Goal: Task Accomplishment & Management: Manage account settings

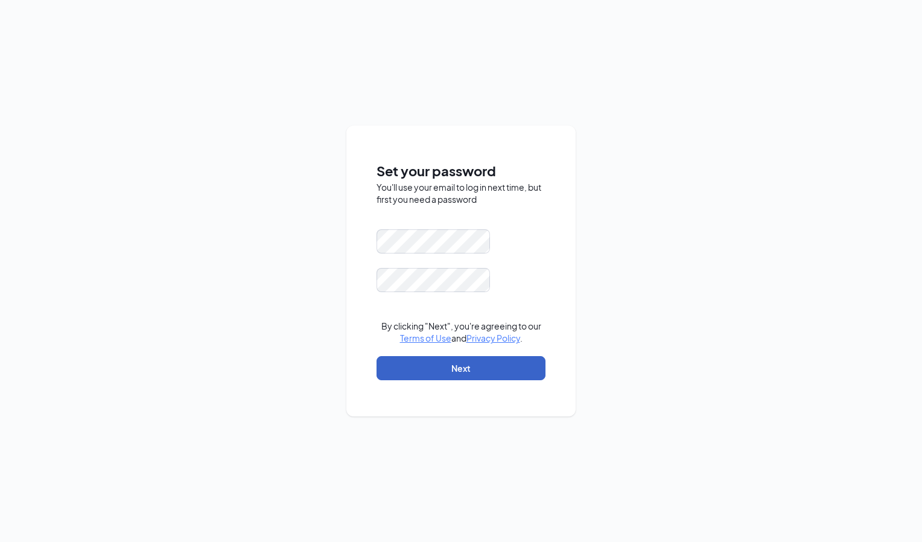
click at [454, 372] on button "Next" at bounding box center [460, 368] width 169 height 24
click at [416, 273] on form "Please input the password By clicking "Next", you're agreeing to our Terms of U…" at bounding box center [460, 310] width 169 height 163
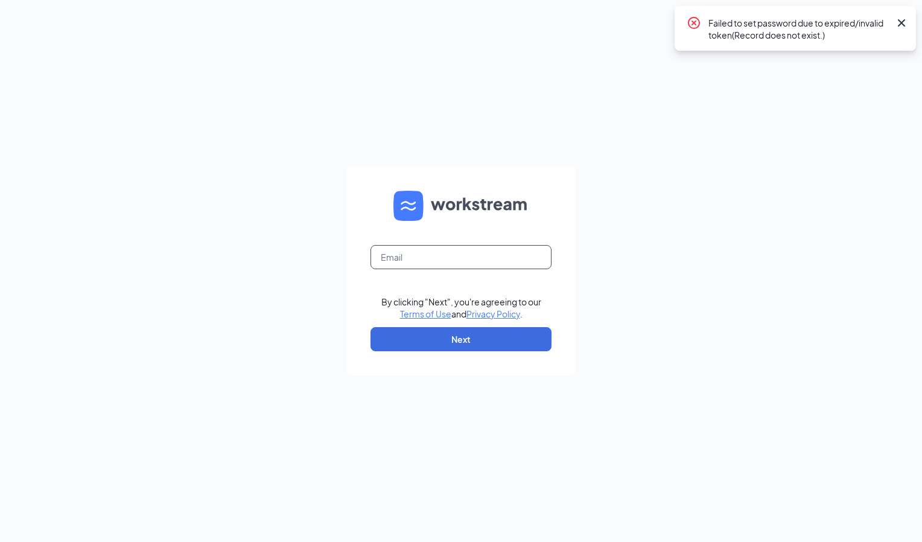
click at [418, 255] on input "text" at bounding box center [460, 257] width 181 height 24
type input "ruben@lvcarls.com"
click at [457, 341] on button "Next" at bounding box center [460, 339] width 181 height 24
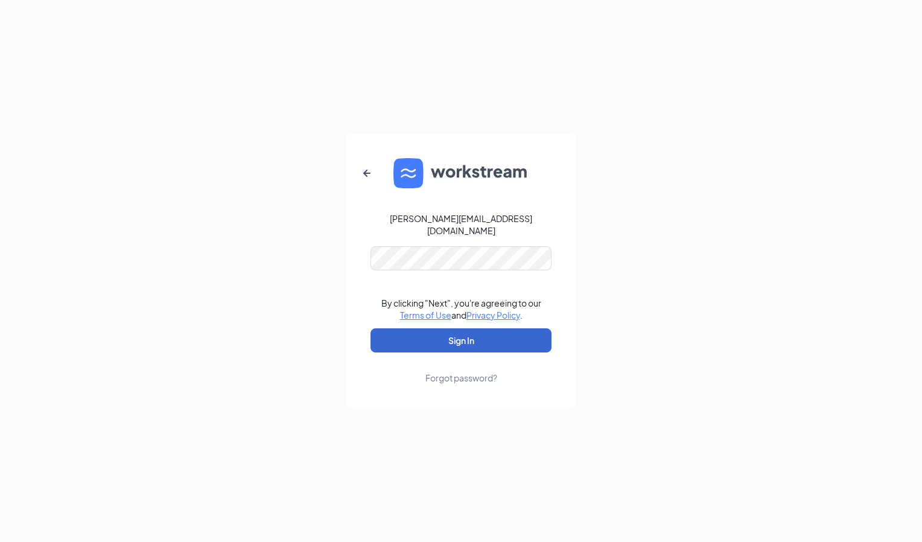
click at [467, 334] on button "Sign In" at bounding box center [460, 340] width 181 height 24
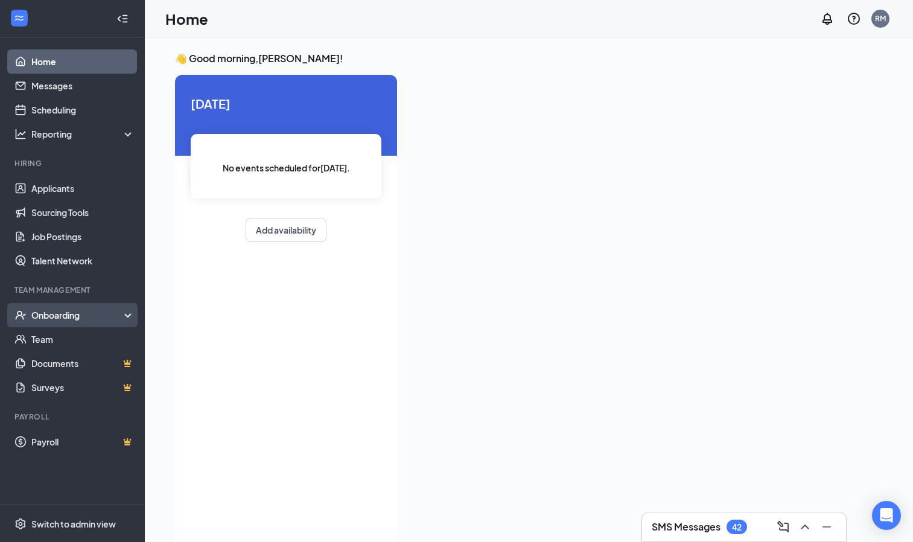
click at [75, 318] on div "Onboarding" at bounding box center [77, 315] width 93 height 12
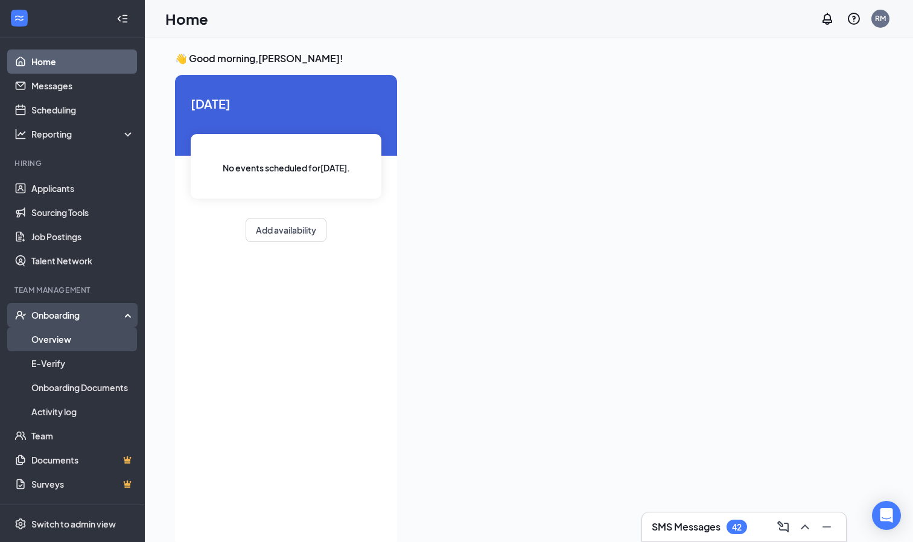
click at [62, 341] on link "Overview" at bounding box center [82, 339] width 103 height 24
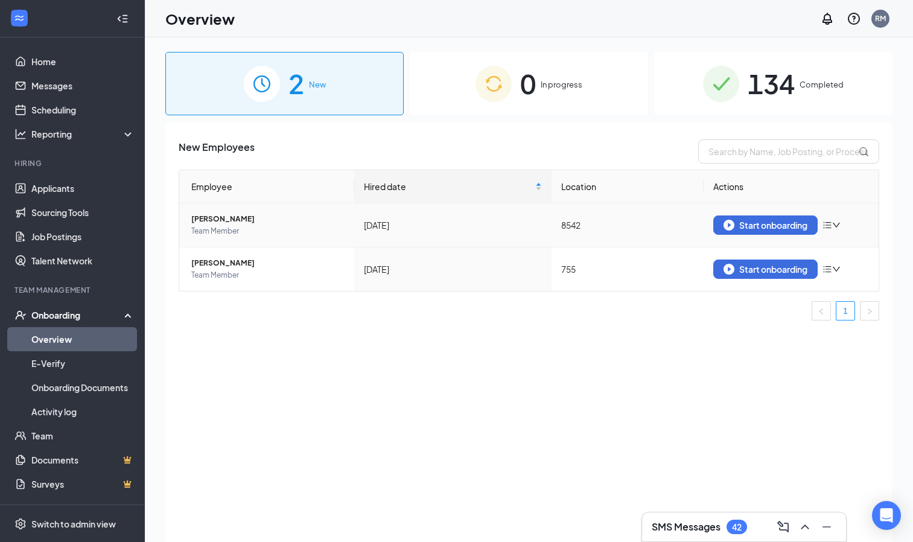
click at [239, 219] on span "[PERSON_NAME]" at bounding box center [267, 219] width 153 height 12
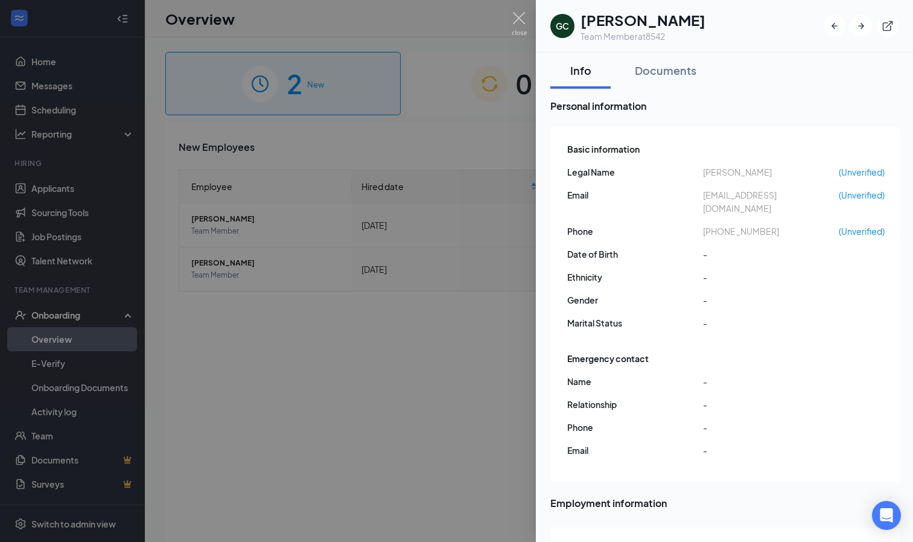
click at [411, 373] on div at bounding box center [456, 271] width 913 height 542
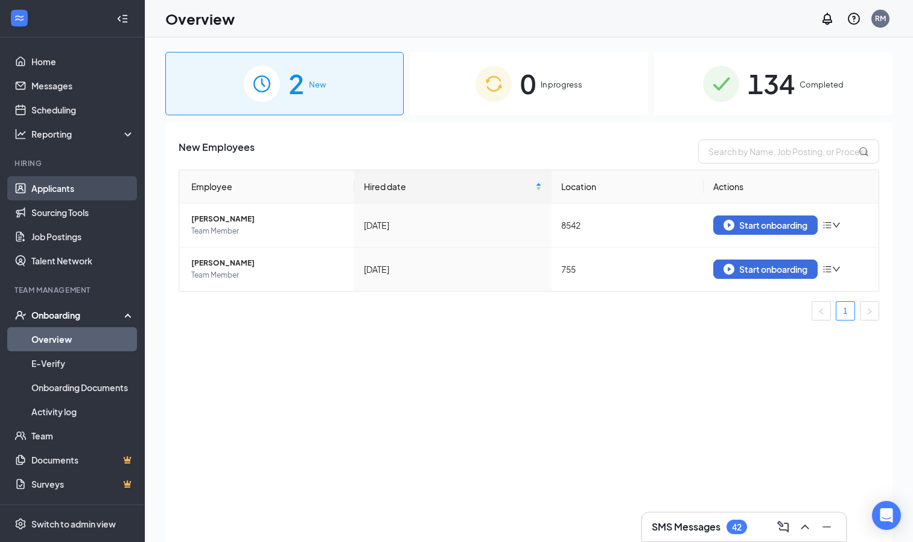
click at [66, 191] on link "Applicants" at bounding box center [82, 188] width 103 height 24
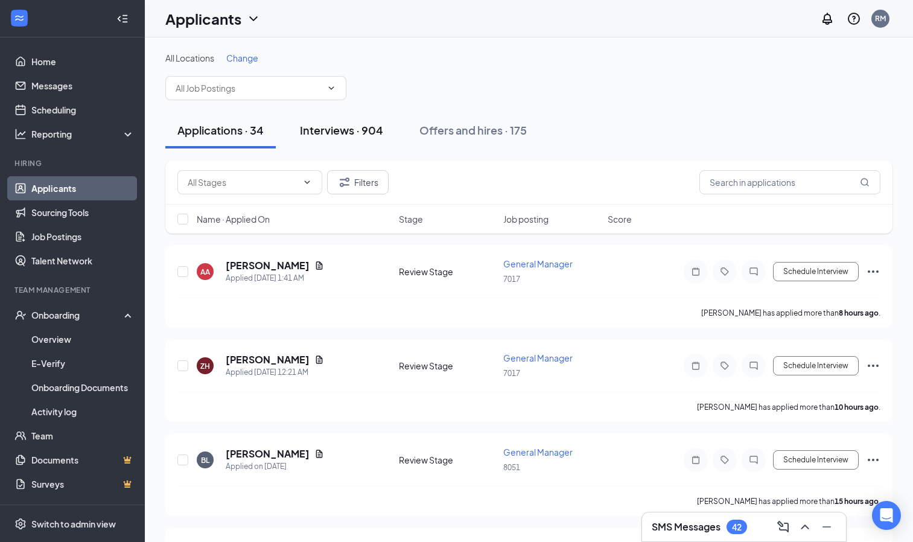
click at [349, 138] on button "Interviews · 904" at bounding box center [341, 130] width 107 height 36
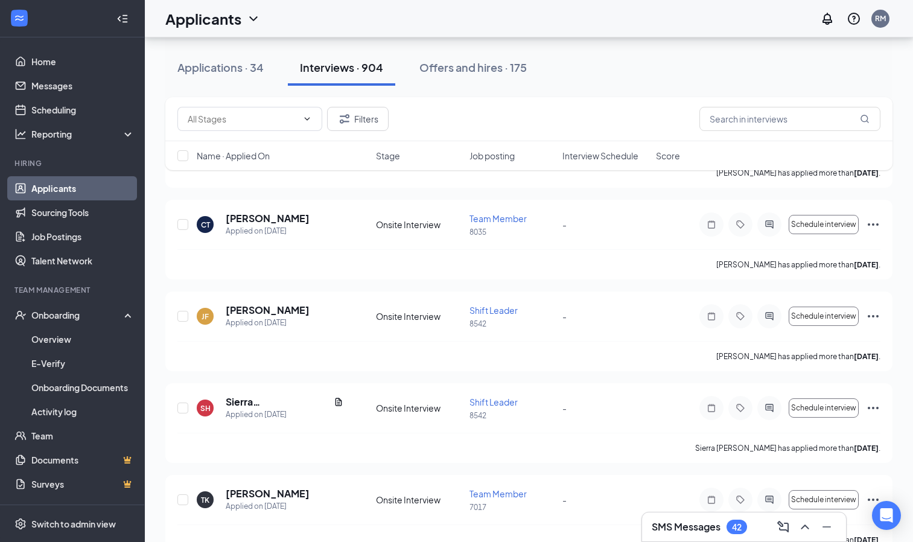
scroll to position [7022, 0]
